Goal: Leave review/rating

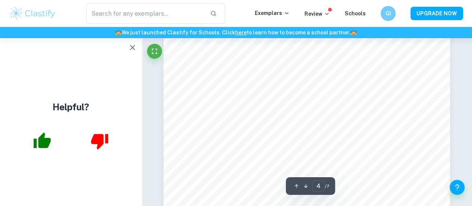
scroll to position [1502, 0]
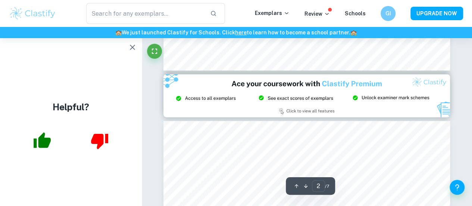
type input "3"
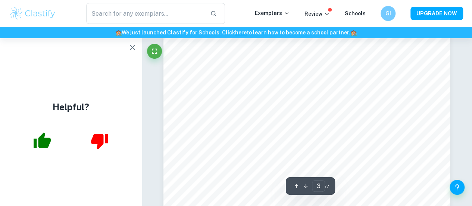
scroll to position [1146, 0]
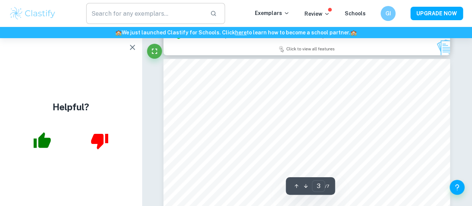
scroll to position [934, 0]
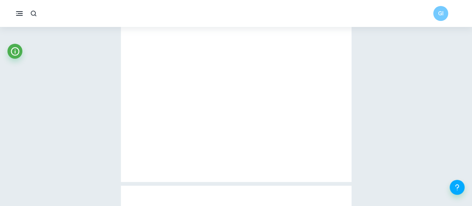
type input "2"
